Goal: Information Seeking & Learning: Learn about a topic

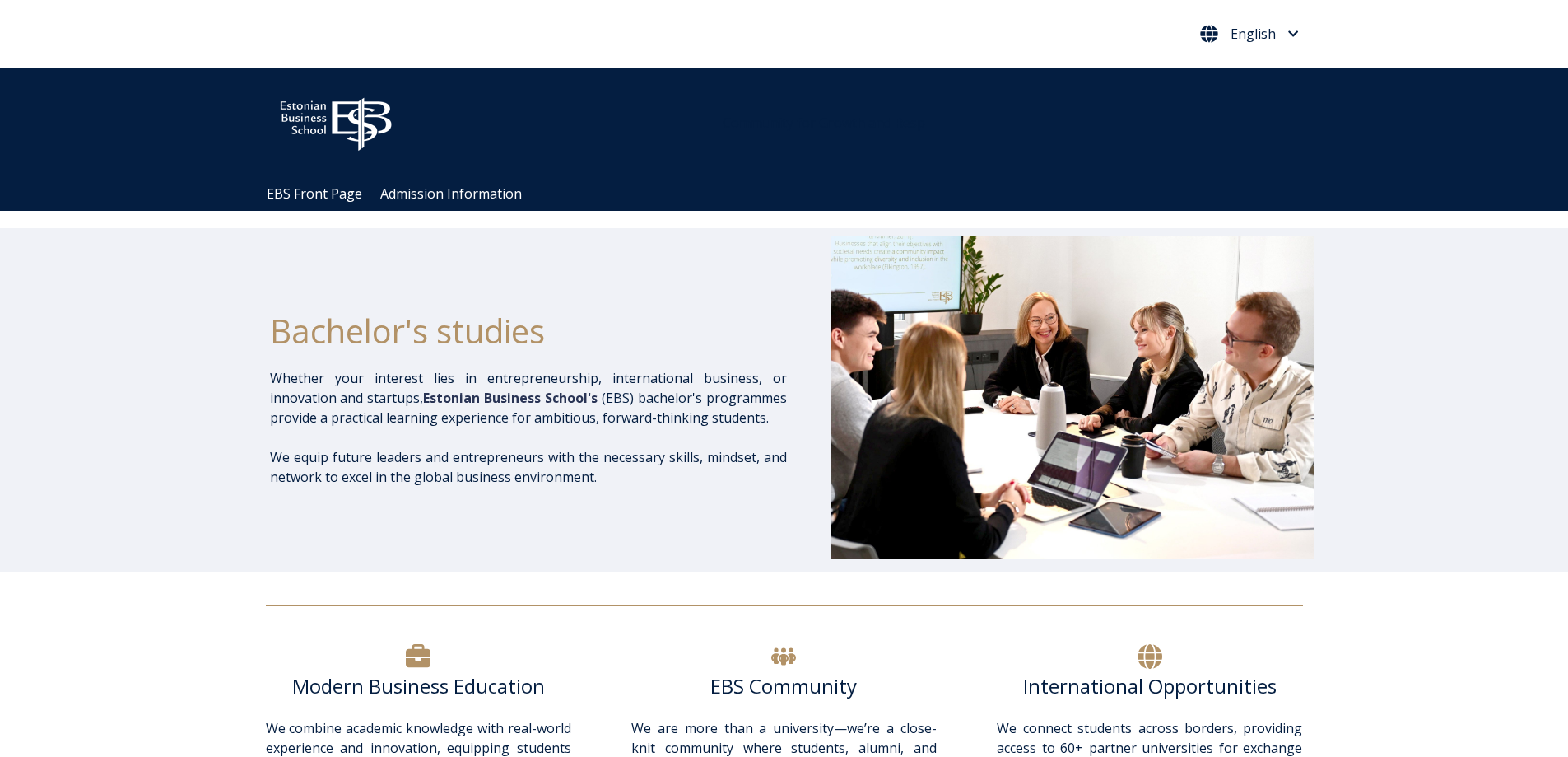
click at [1264, 32] on span "English" at bounding box center [1252, 33] width 45 height 13
click at [1266, 71] on link "Eesti Keel" at bounding box center [1248, 70] width 76 height 27
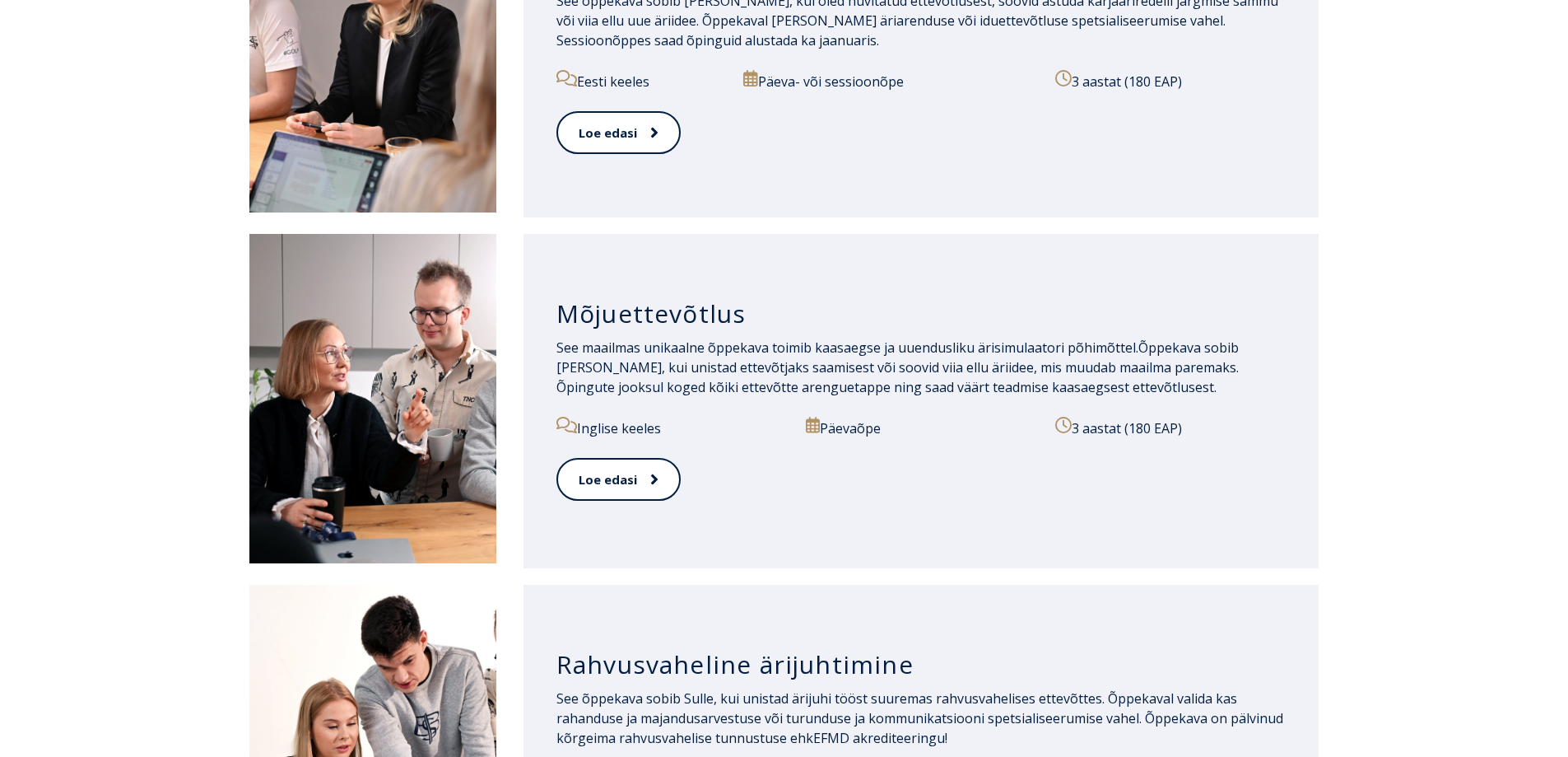
scroll to position [1400, 0]
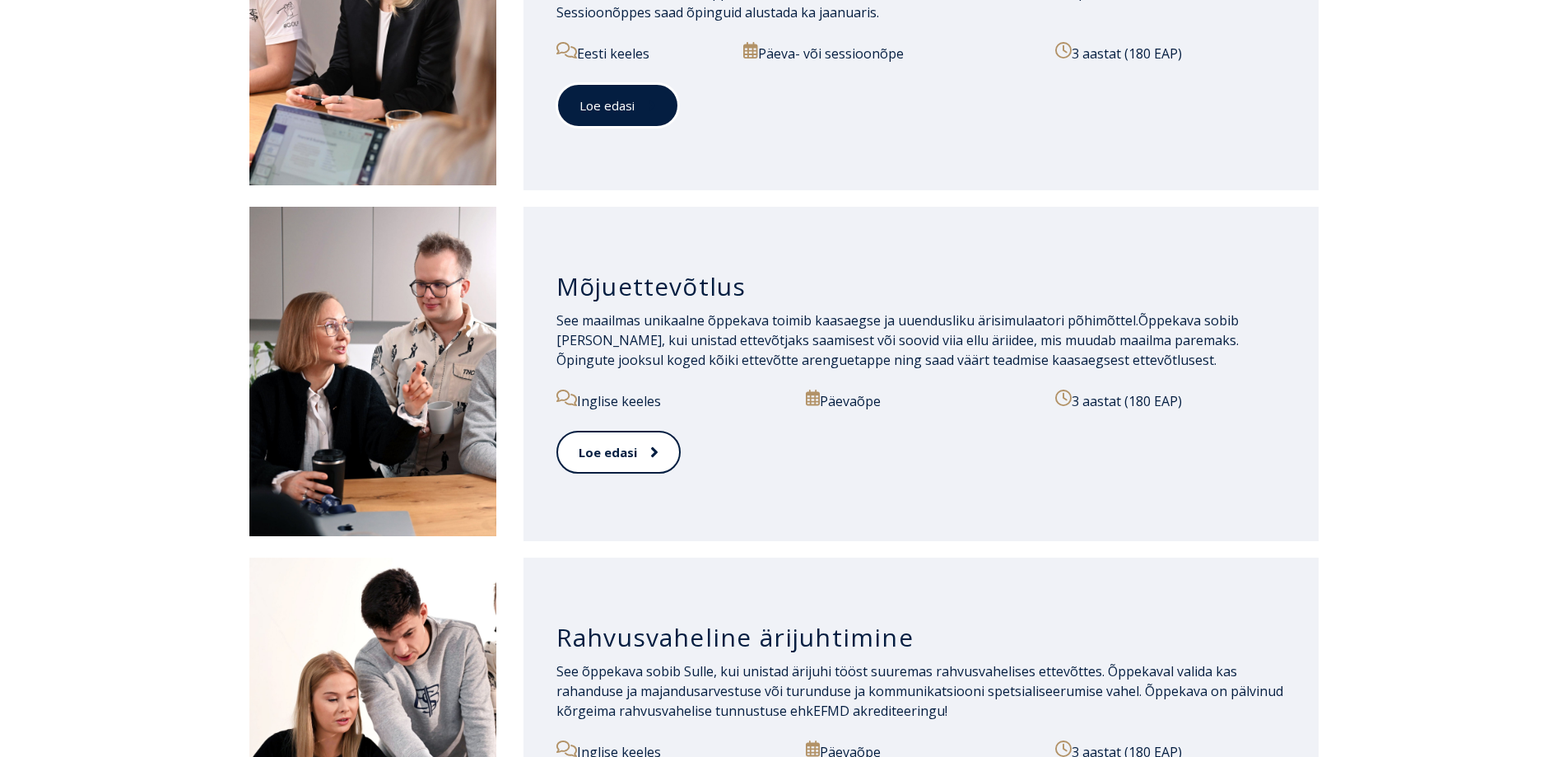
click at [663, 109] on link "Loe edasi" at bounding box center [618, 105] width 122 height 45
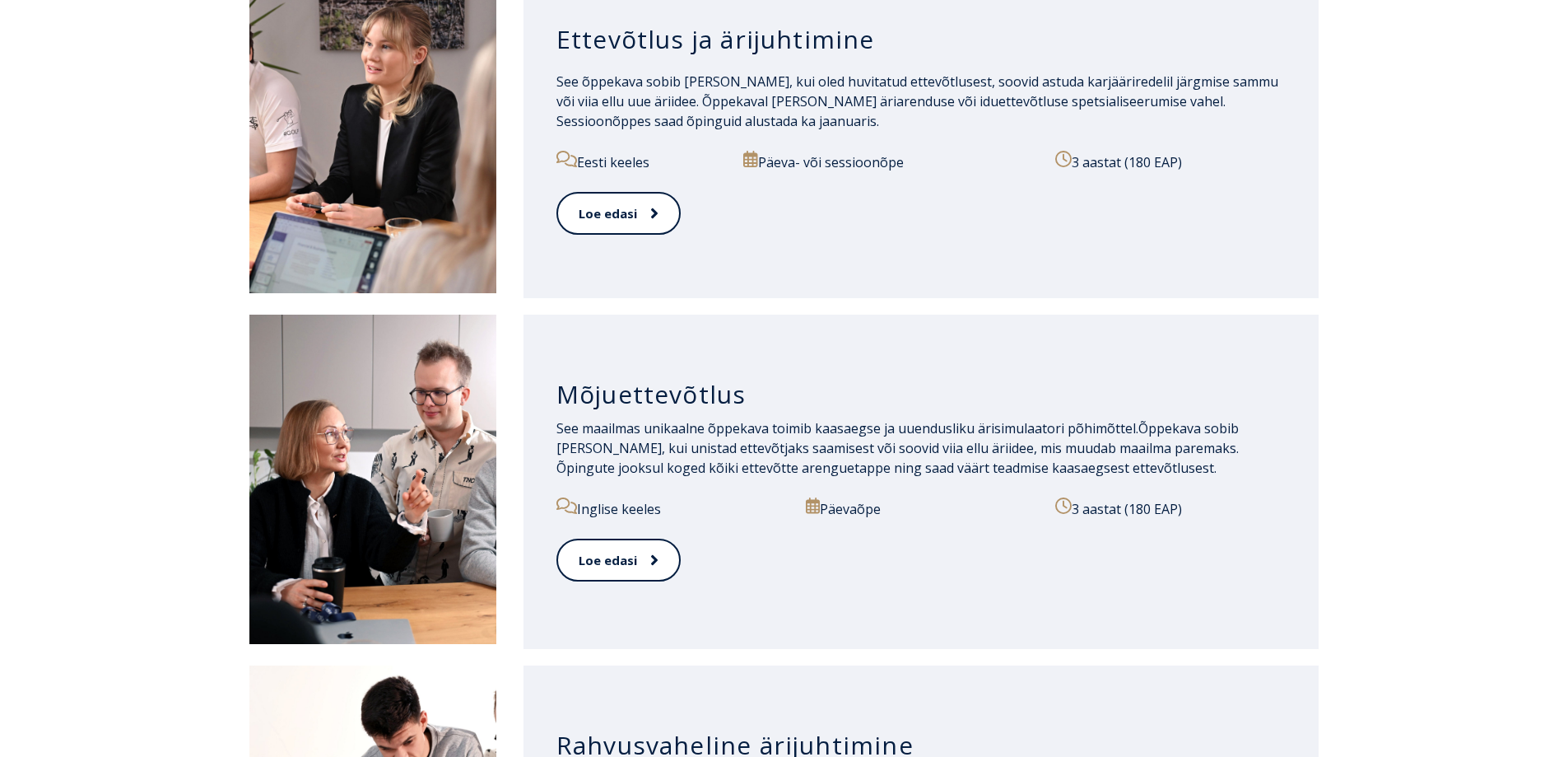
scroll to position [1247, 0]
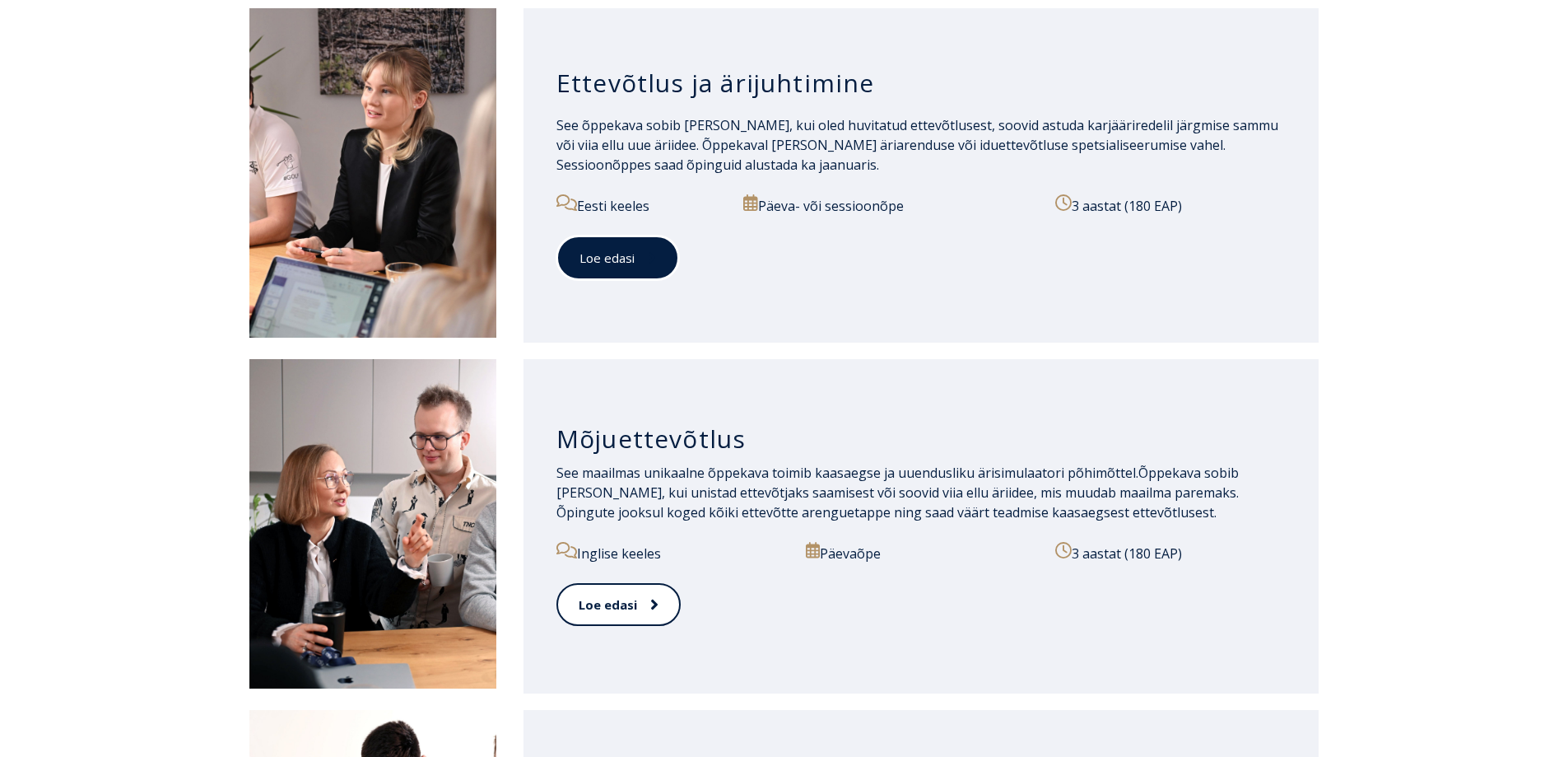
click at [637, 268] on link "Loe edasi" at bounding box center [618, 257] width 122 height 45
